Goal: Navigation & Orientation: Find specific page/section

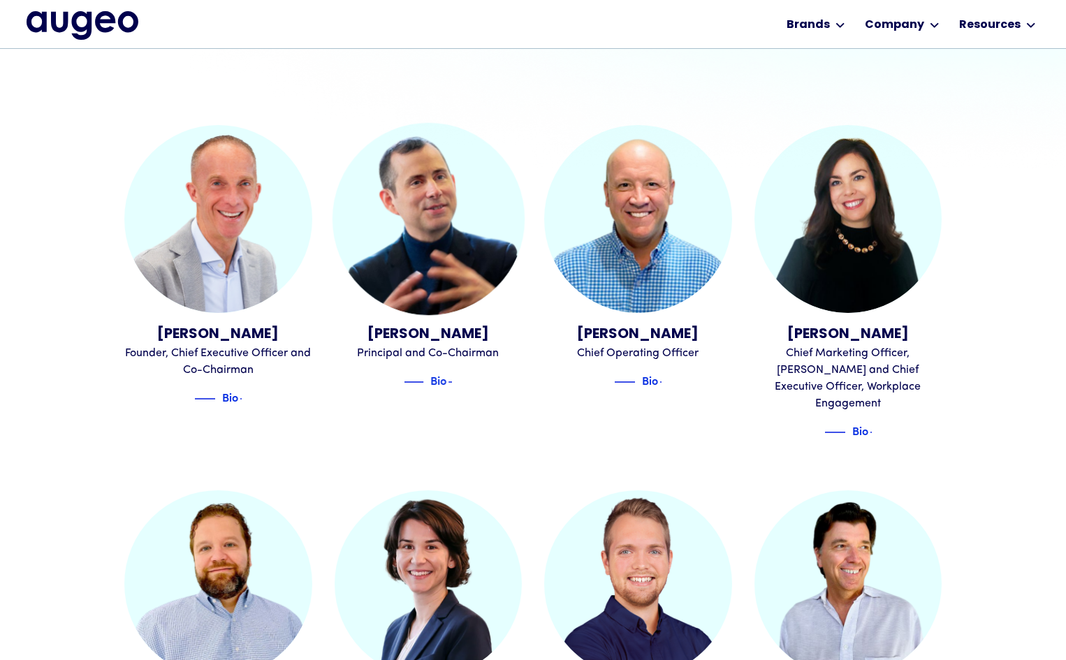
click at [441, 255] on img at bounding box center [428, 219] width 192 height 192
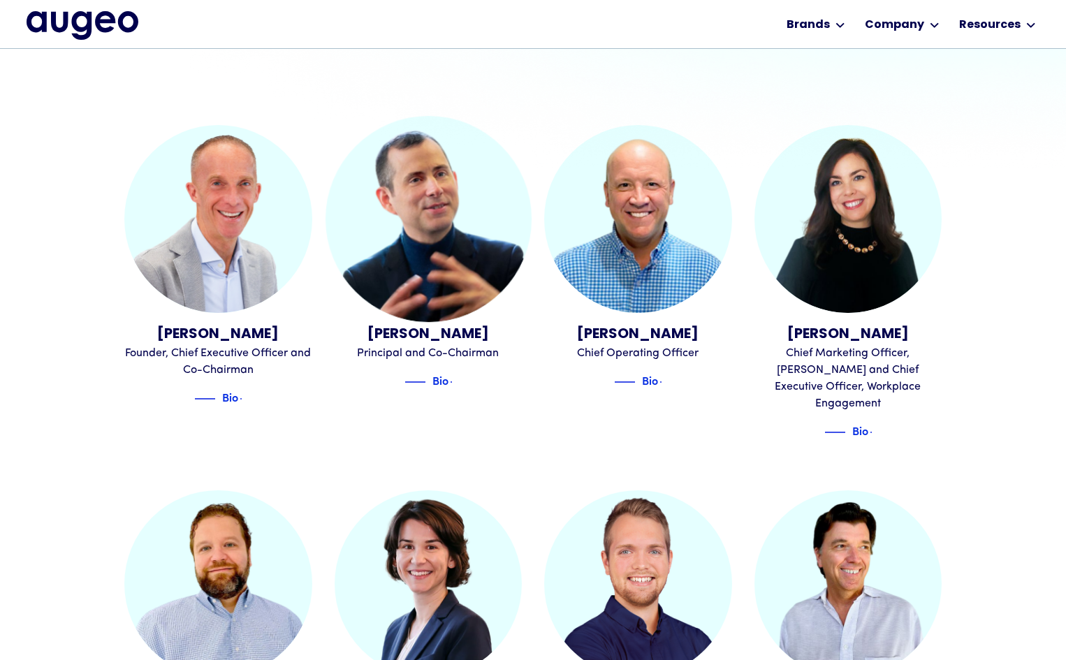
scroll to position [453, 0]
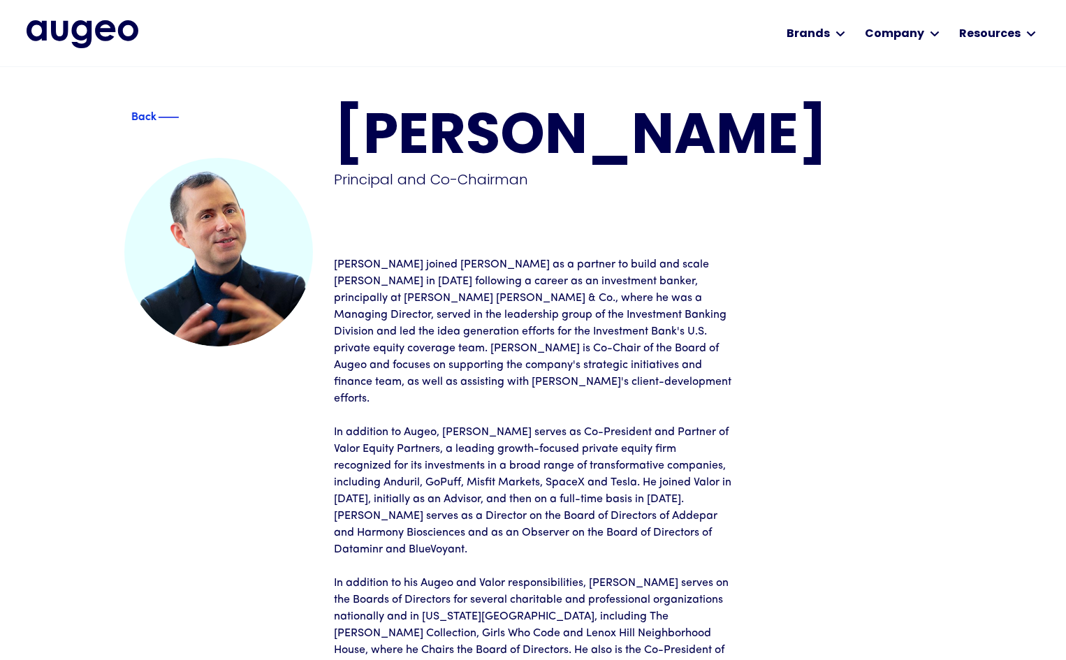
click at [142, 106] on div "Back Juan Sabater Principal and Co-Chairman Juan joined David as a partner to b…" at bounding box center [532, 516] width 817 height 900
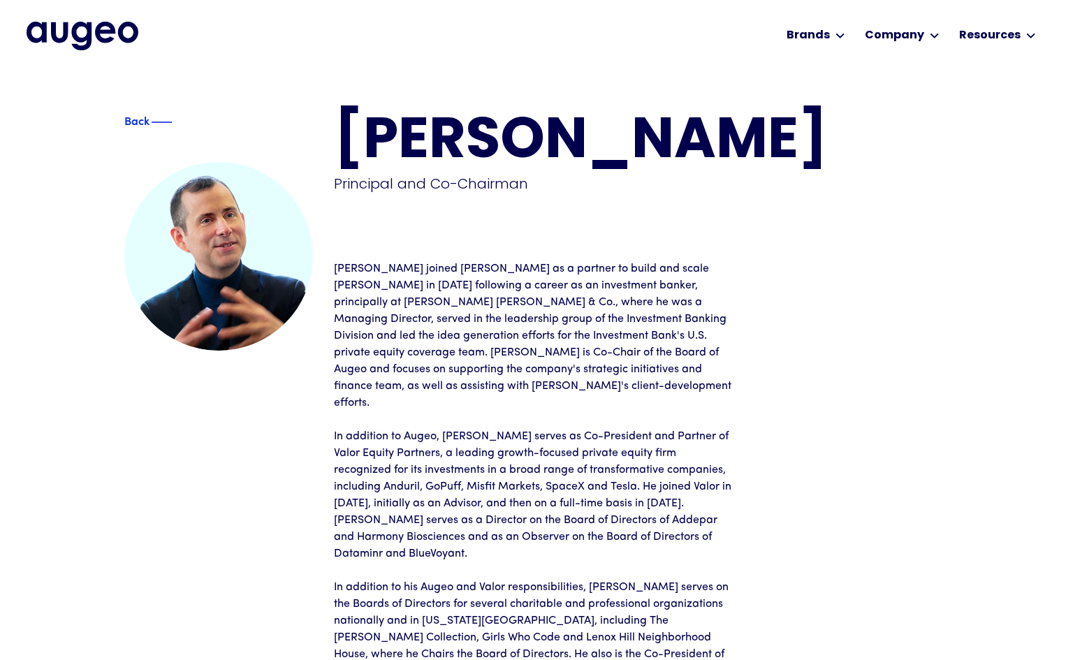
click at [134, 123] on div "Back" at bounding box center [137, 122] width 82 height 17
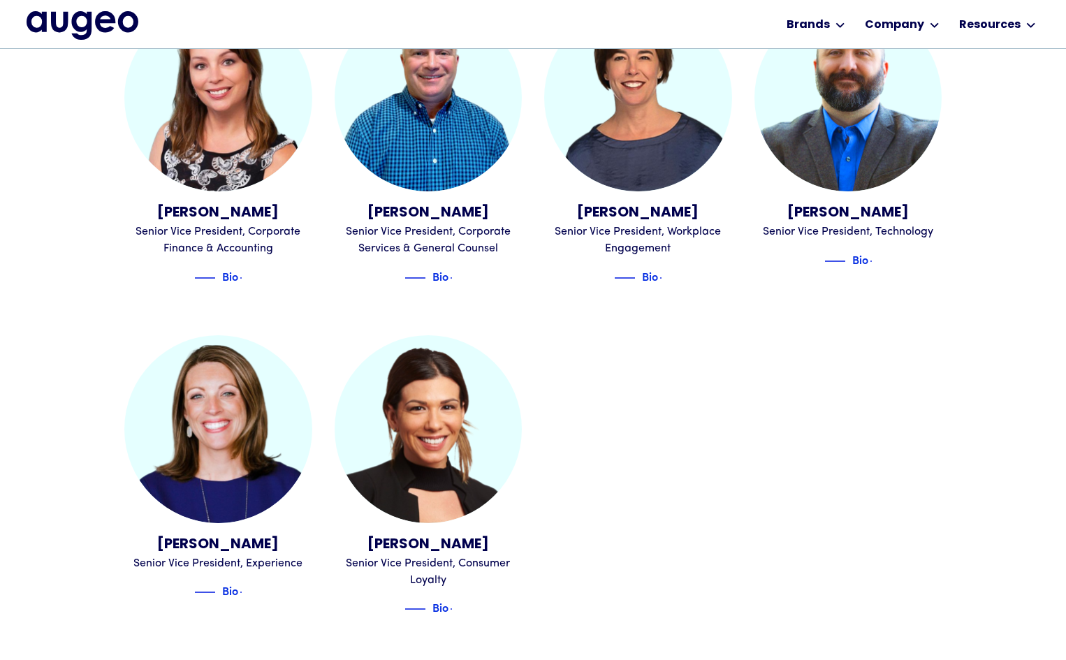
scroll to position [1624, 0]
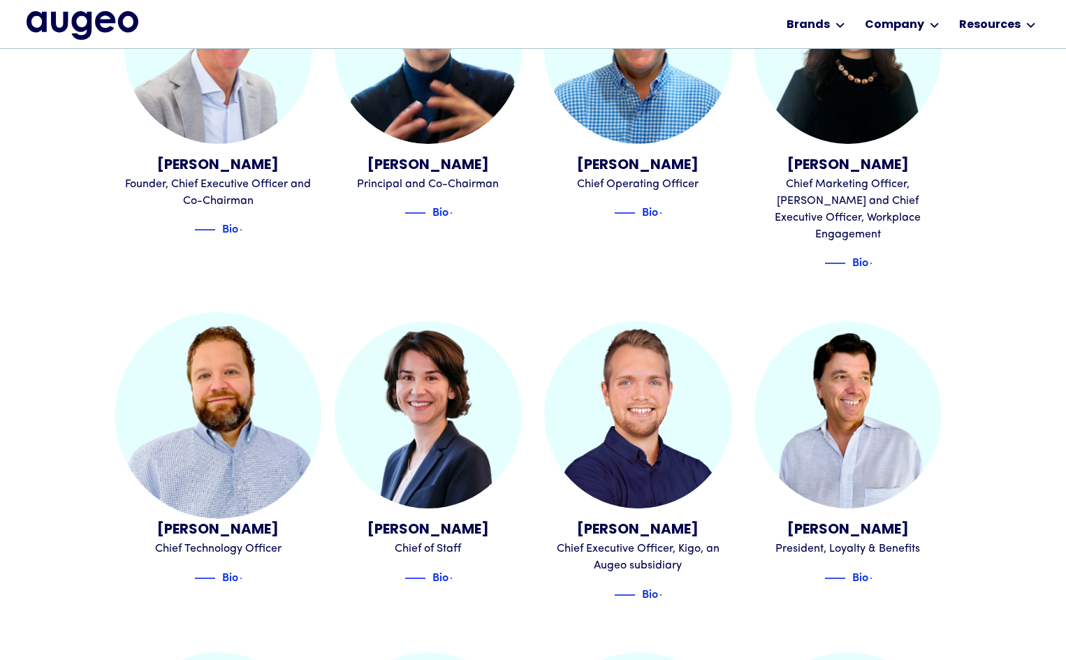
click at [238, 372] on img at bounding box center [218, 414] width 206 height 206
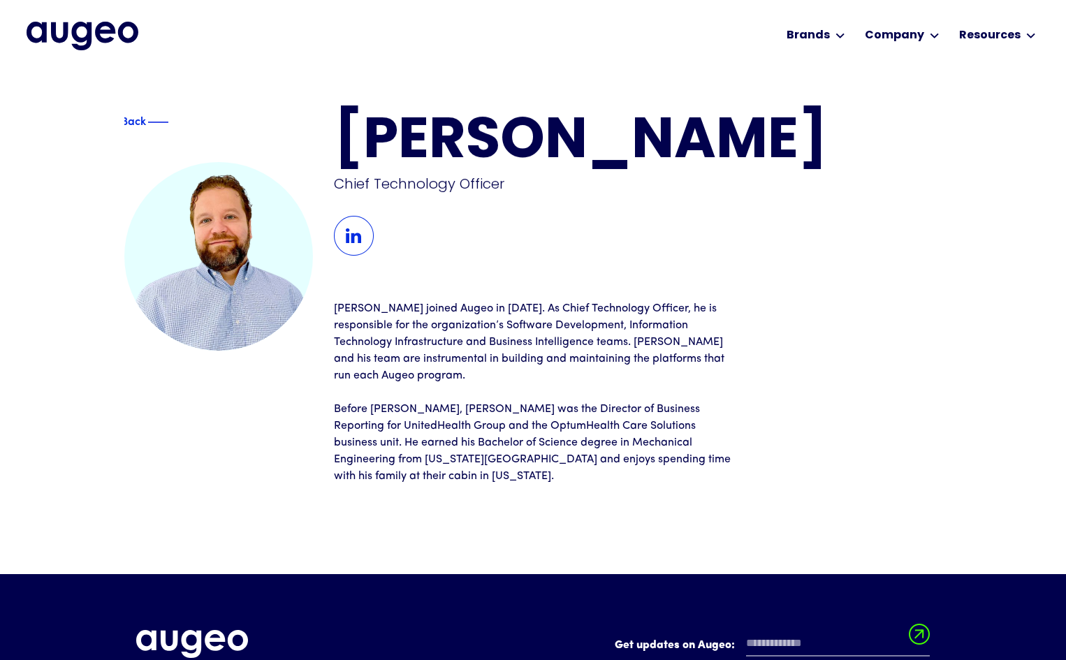
click at [339, 235] on img at bounding box center [354, 236] width 40 height 40
click at [133, 120] on div "Back" at bounding box center [163, 122] width 82 height 17
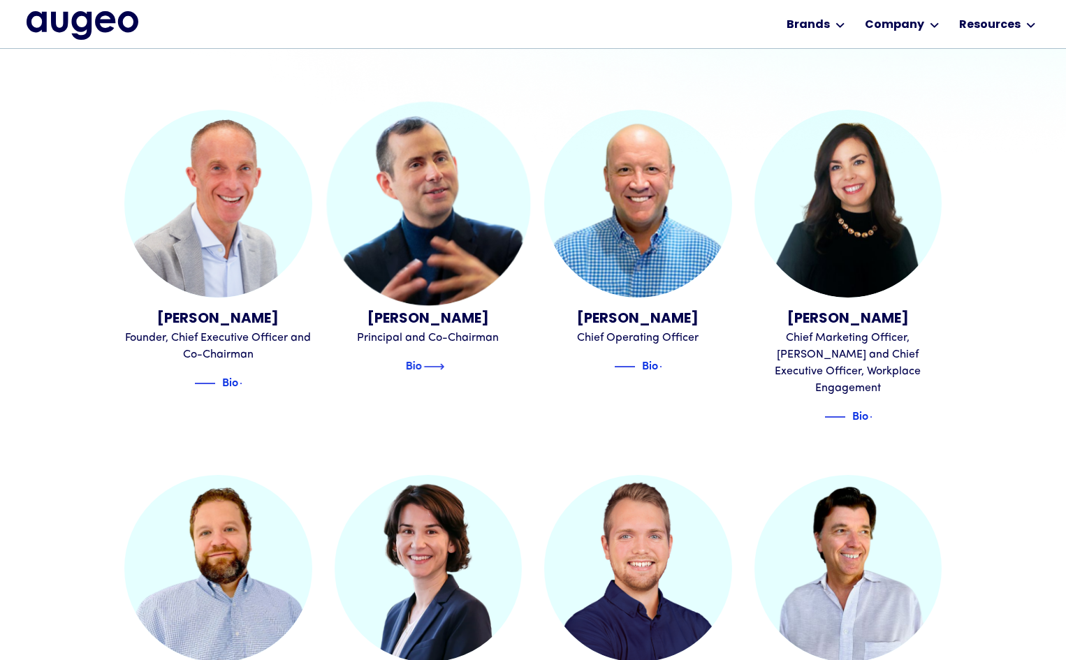
click at [436, 374] on div "Juan Sabater Principal and Co-Chairman Bio" at bounding box center [429, 270] width 188 height 321
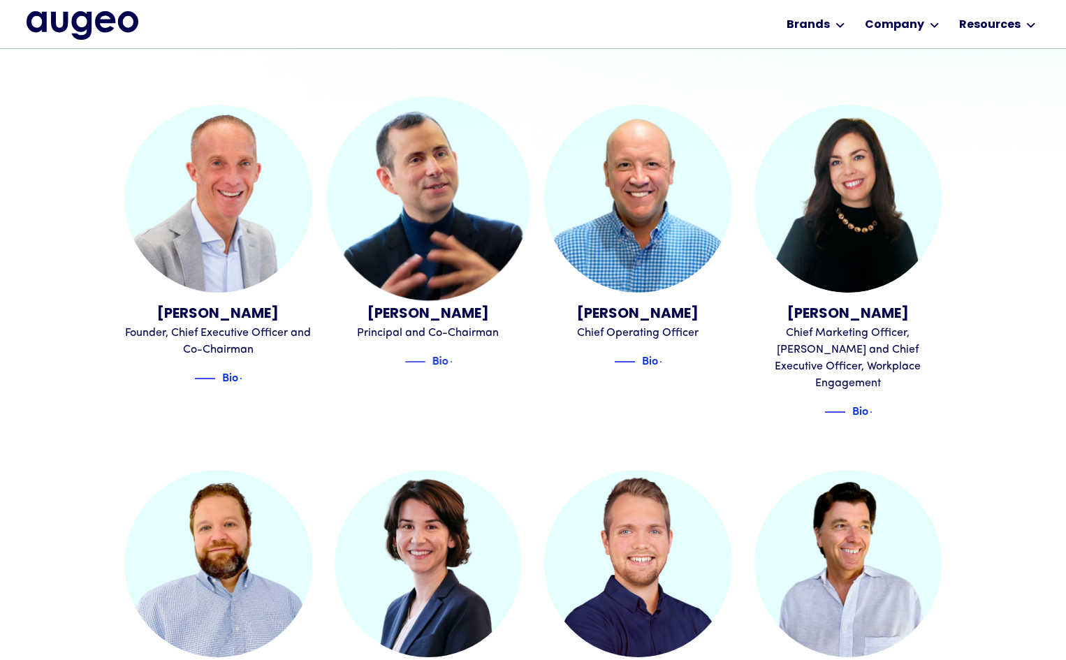
scroll to position [473, 0]
click at [441, 351] on div "Bio" at bounding box center [429, 357] width 188 height 22
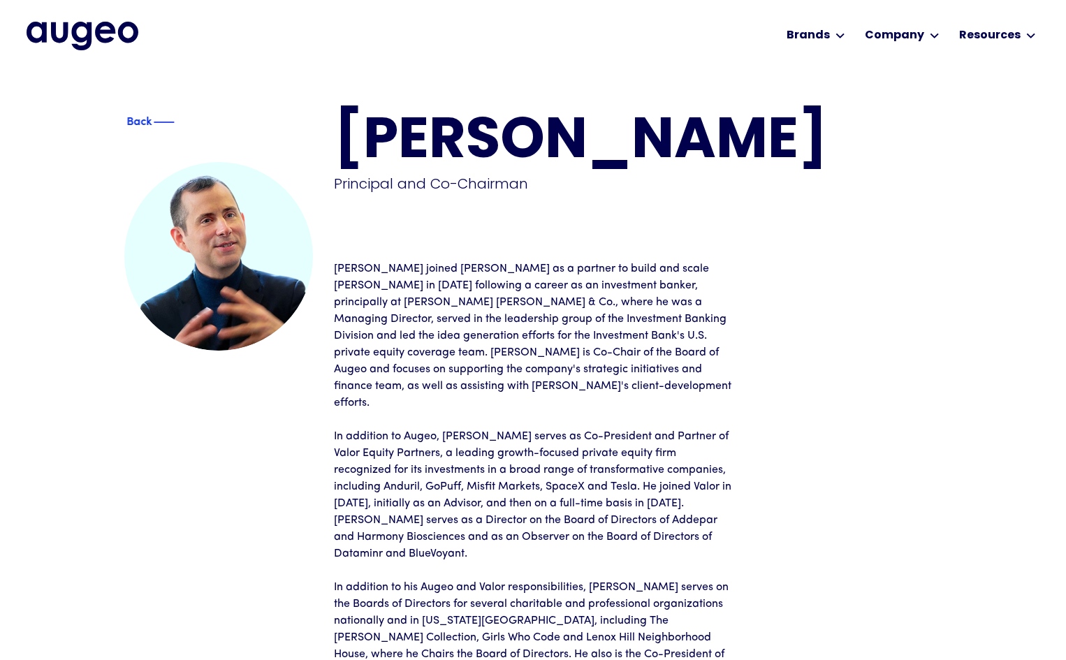
click at [147, 120] on div "Back" at bounding box center [138, 120] width 25 height 17
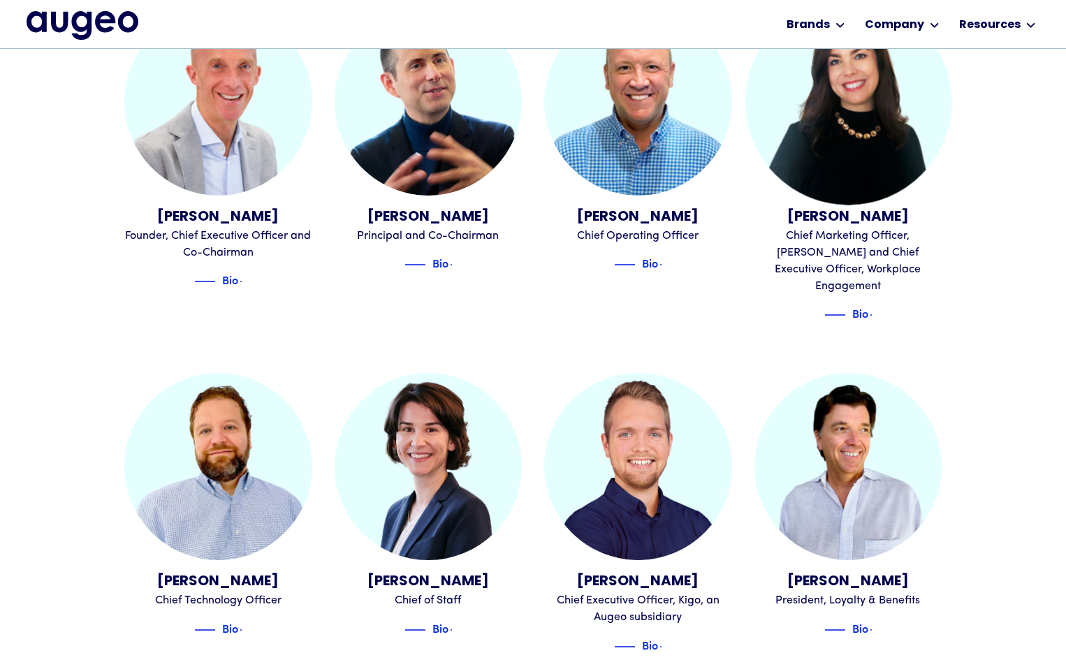
scroll to position [570, 0]
click at [851, 306] on img at bounding box center [853, 314] width 21 height 17
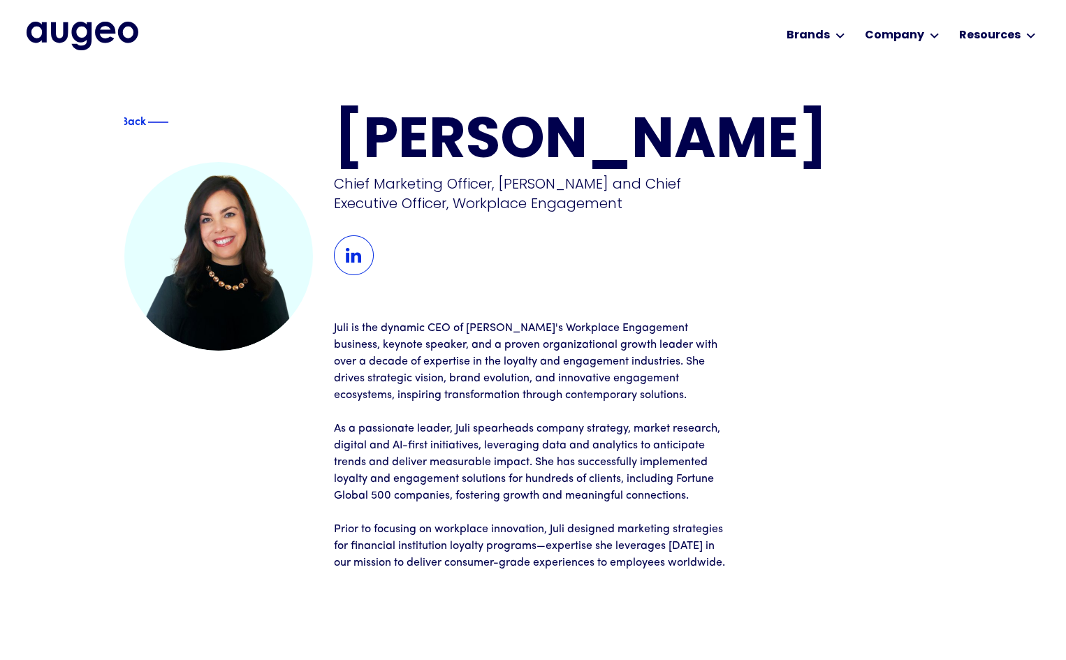
click at [338, 261] on img at bounding box center [354, 255] width 40 height 40
click at [128, 124] on div "Back" at bounding box center [169, 122] width 82 height 17
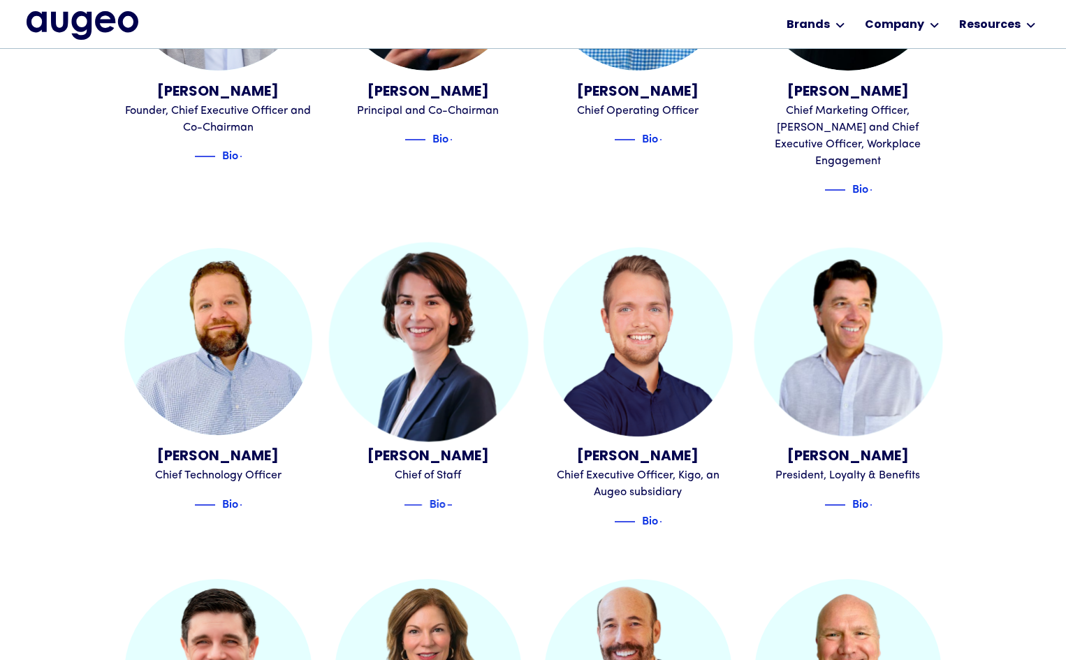
scroll to position [695, 0]
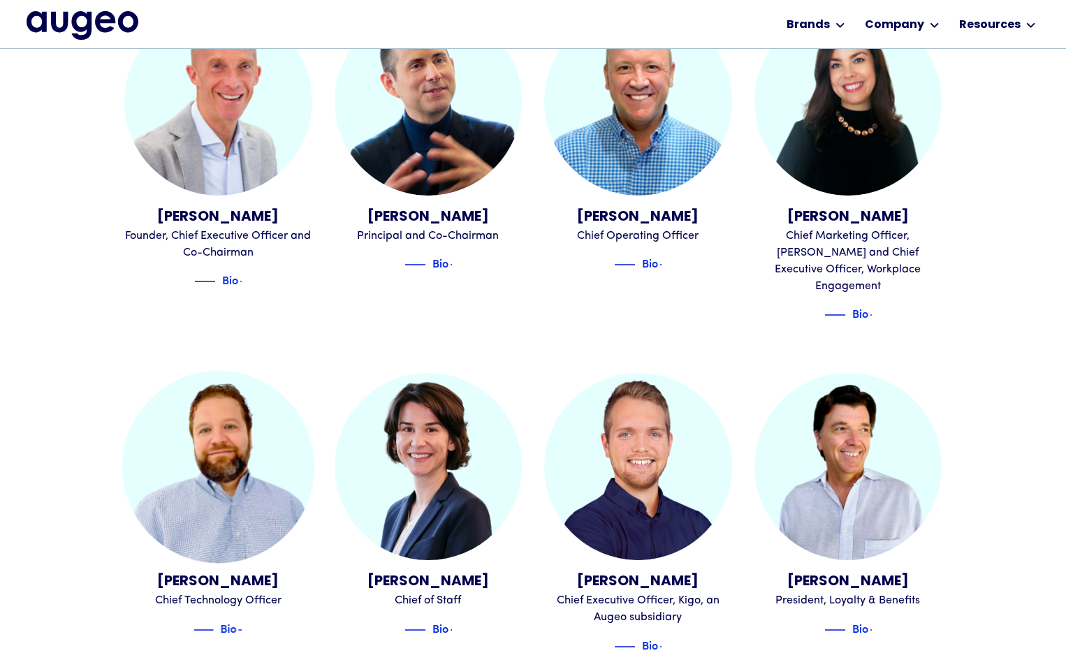
click at [237, 622] on div "[PERSON_NAME] Chief Technology Officer Bio" at bounding box center [218, 516] width 188 height 287
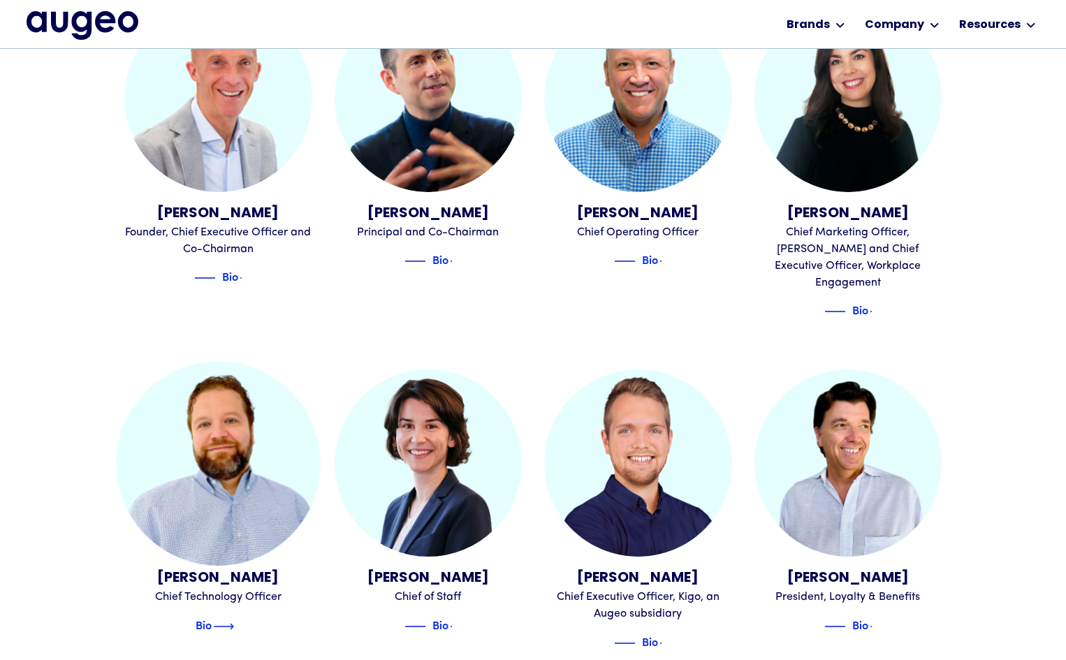
scroll to position [573, 0]
click at [233, 617] on img at bounding box center [223, 625] width 21 height 17
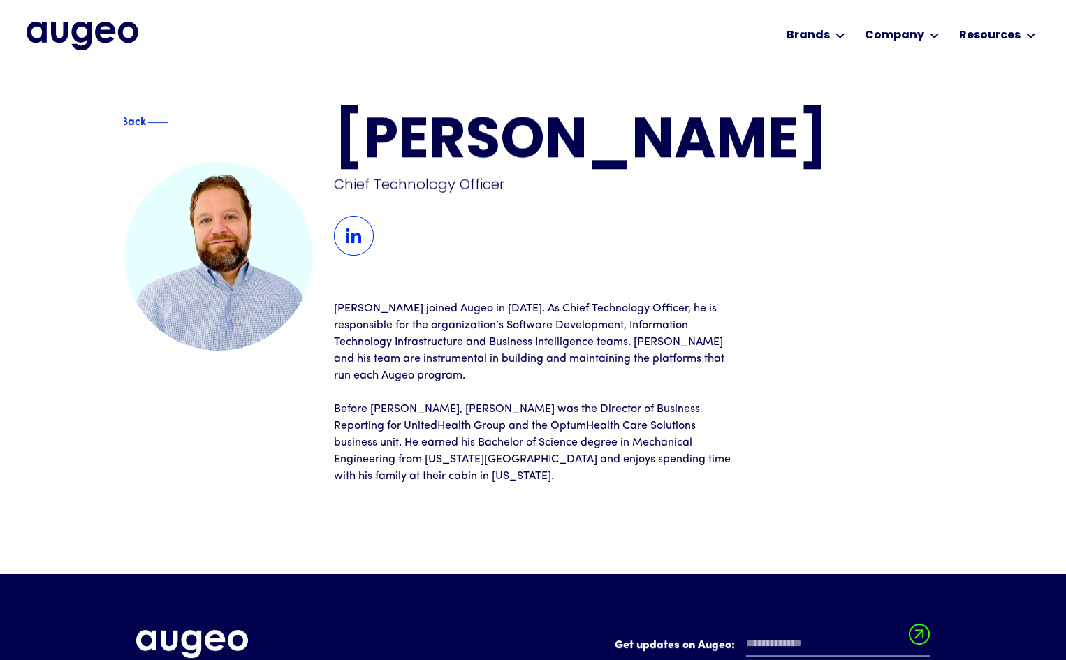
click at [351, 233] on img at bounding box center [354, 236] width 40 height 40
